Goal: Transaction & Acquisition: Purchase product/service

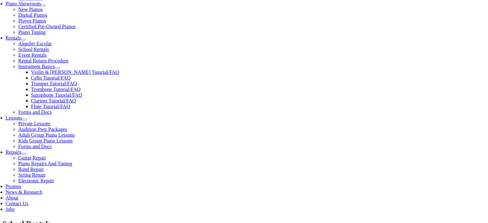
scroll to position [196, 0]
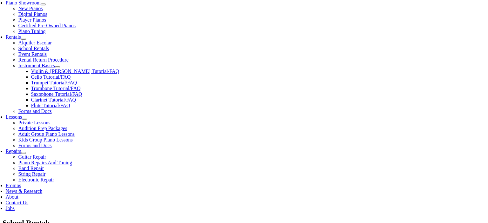
type input "Vivienne"
type input "Gorman"
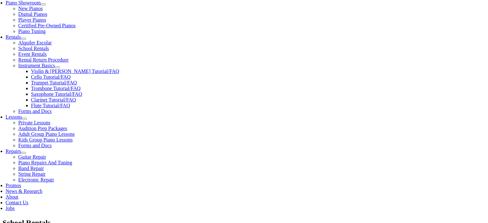
type input "27935171"
type input "Data Axle"
type input "4848884444"
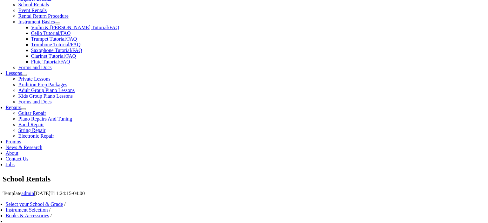
scroll to position [237, 0]
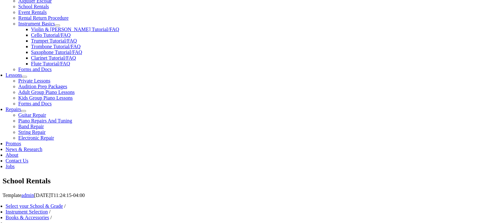
drag, startPoint x: 91, startPoint y: 116, endPoint x: 43, endPoint y: 113, distance: 48.0
type input "07/27/1987"
type input "Zach Gorman"
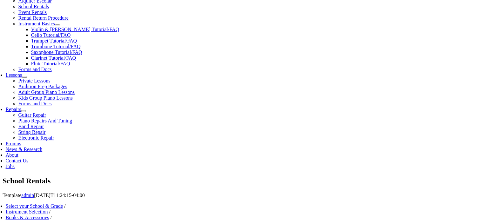
type input "2013947370"
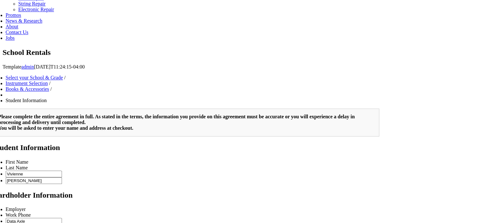
scroll to position [392, 0]
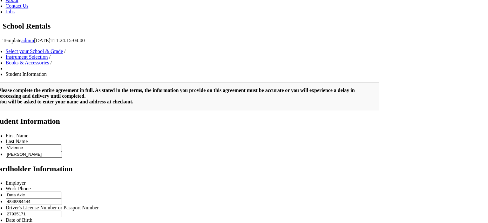
type input "Questex"
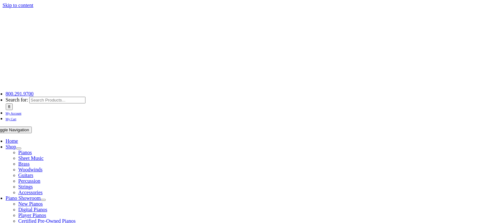
drag, startPoint x: 485, startPoint y: 38, endPoint x: 477, endPoint y: 67, distance: 29.9
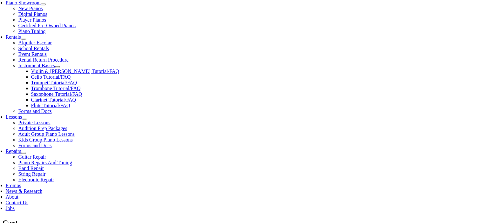
scroll to position [197, 0]
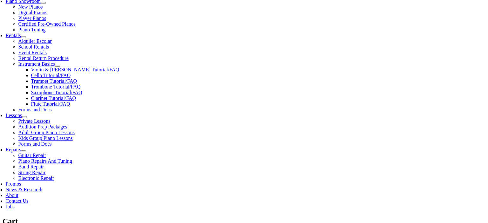
select select "PA"
click option "[US_STATE]" at bounding box center [0, 0] width 0 height 0
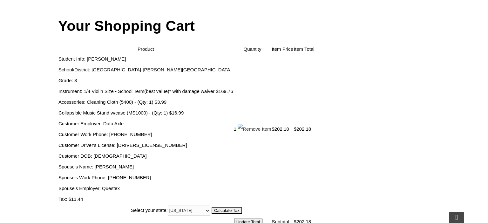
click at [242, 207] on input "Calculate Tax" at bounding box center [226, 210] width 30 height 7
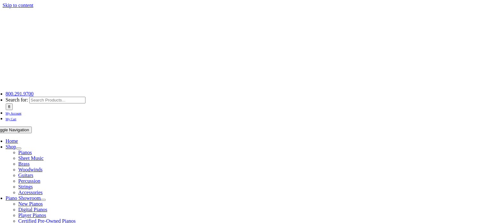
select select "PA"
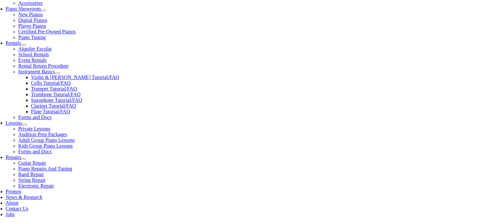
scroll to position [212, 0]
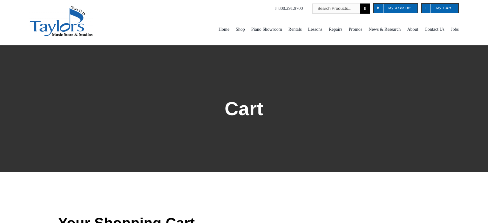
select select "PA"
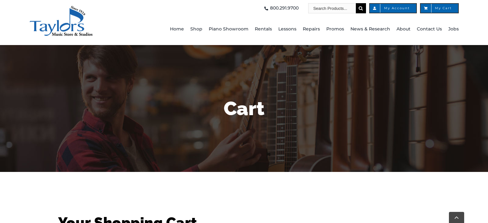
scroll to position [212, 0]
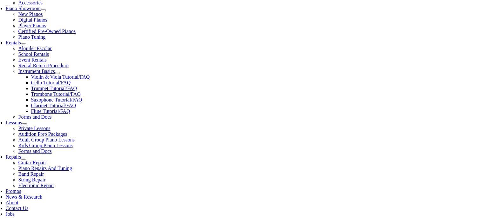
scroll to position [212, 0]
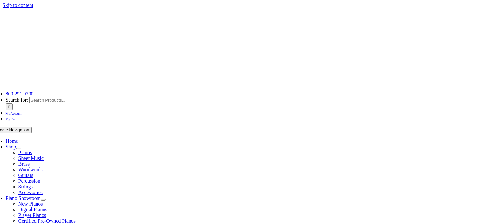
select select "PA"
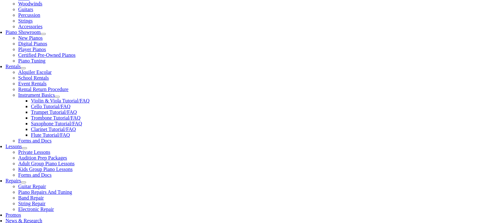
scroll to position [212, 0]
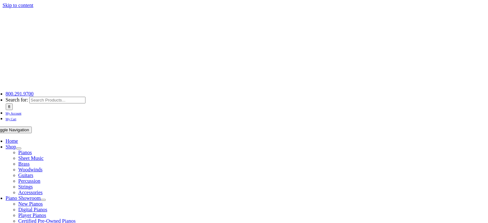
select select
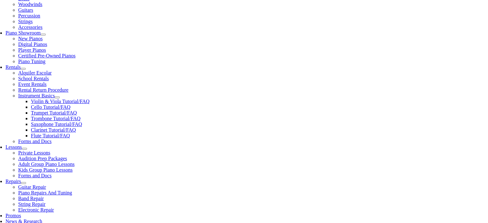
scroll to position [212, 0]
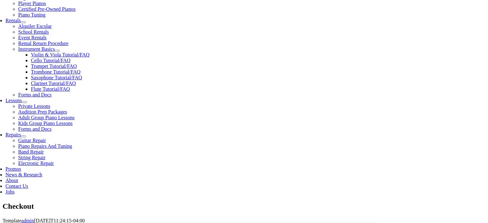
type input "[PERSON_NAME]"
type input "[STREET_ADDRESS]"
type input "Downingtown"
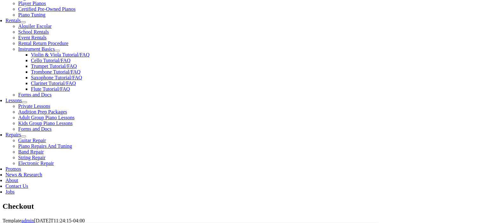
select select "PA"
type input "19335"
type input "4848884444"
type input "[PERSON_NAME][EMAIL_ADDRESS][PERSON_NAME][DOMAIN_NAME]"
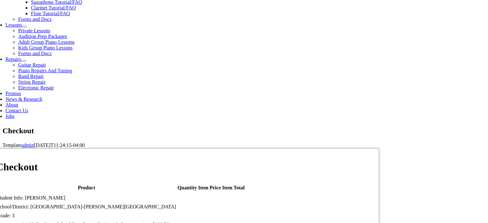
scroll to position [288, 0]
select select "visa"
click option "Visa" at bounding box center [0, 0] width 0 height 0
type input "[CREDIT_CARD_NUMBER]"
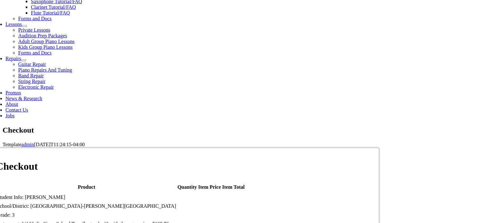
select select "11"
click option "11" at bounding box center [0, 0] width 0 height 0
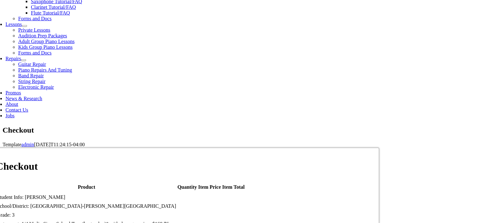
select select "2025"
click option "2025" at bounding box center [0, 0] width 0 height 0
type input "994"
